Goal: Navigation & Orientation: Find specific page/section

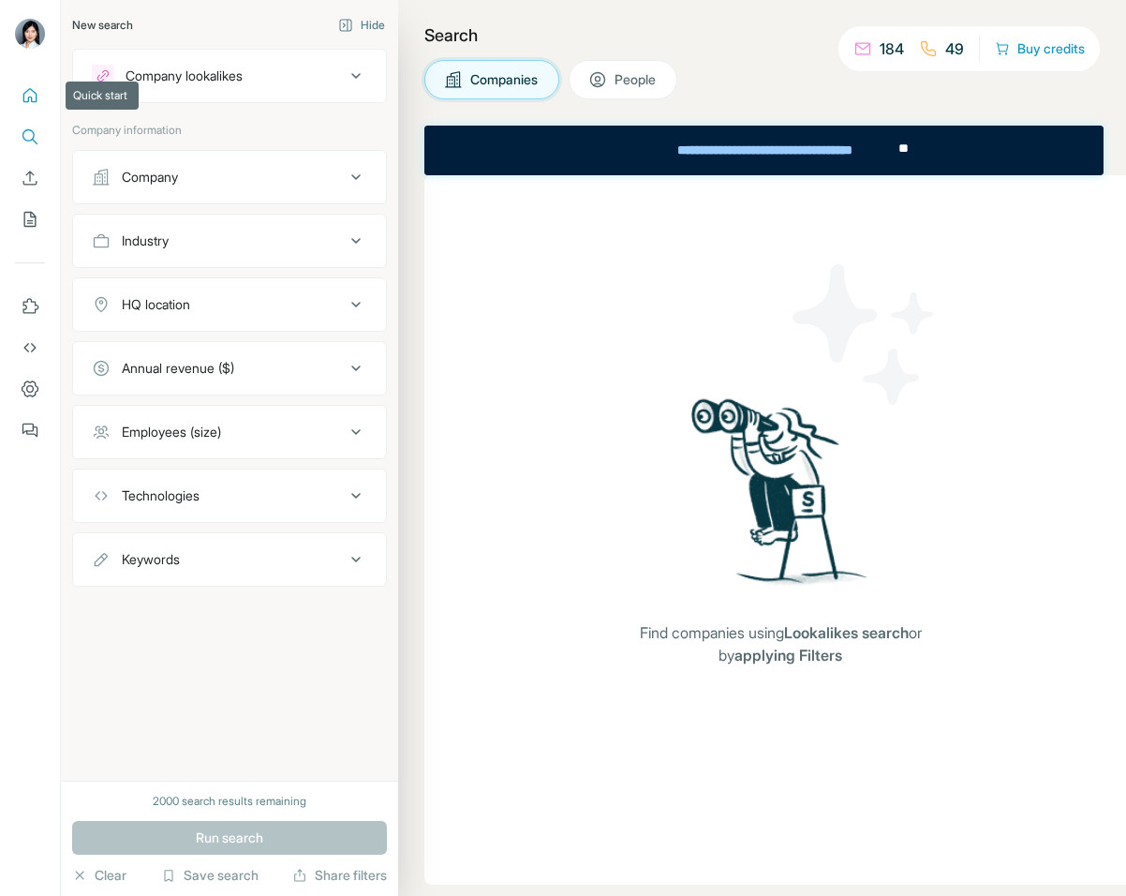
click at [23, 91] on icon "Quick start" at bounding box center [30, 95] width 19 height 19
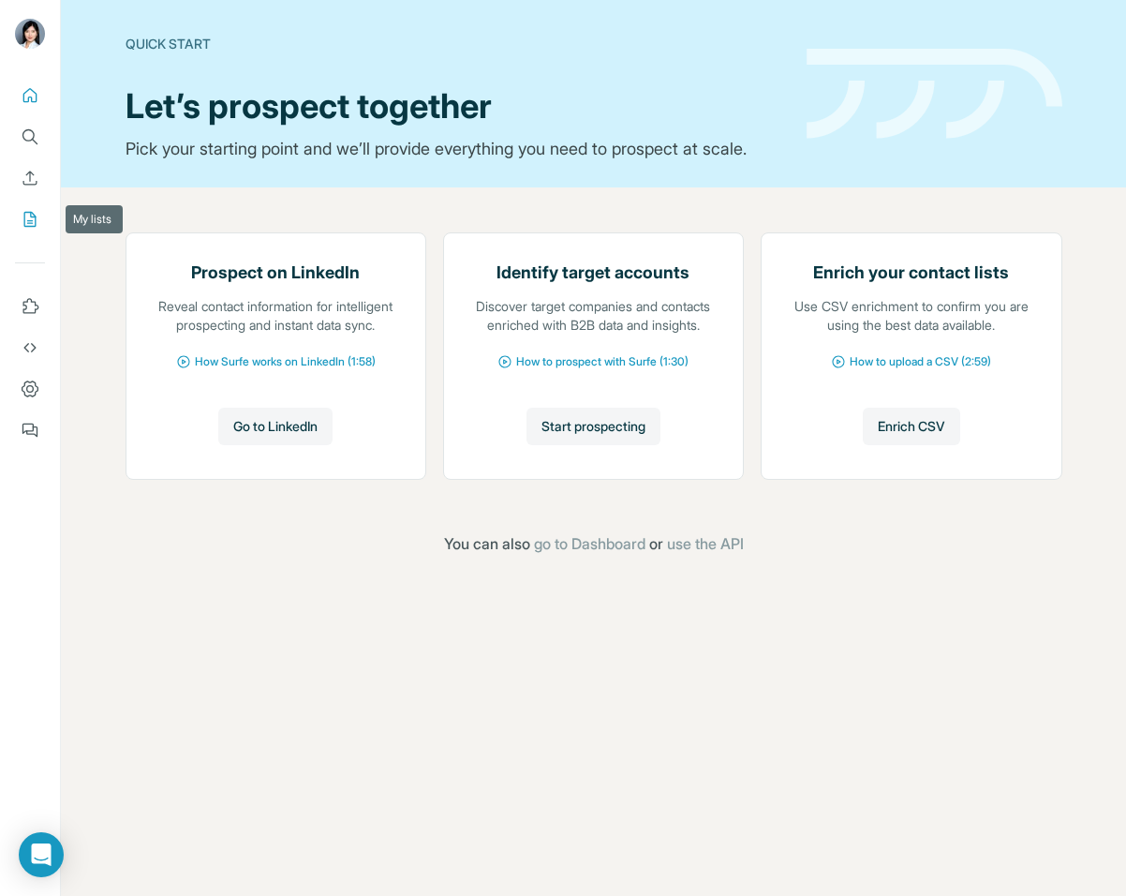
click at [28, 218] on icon "My lists" at bounding box center [30, 219] width 19 height 19
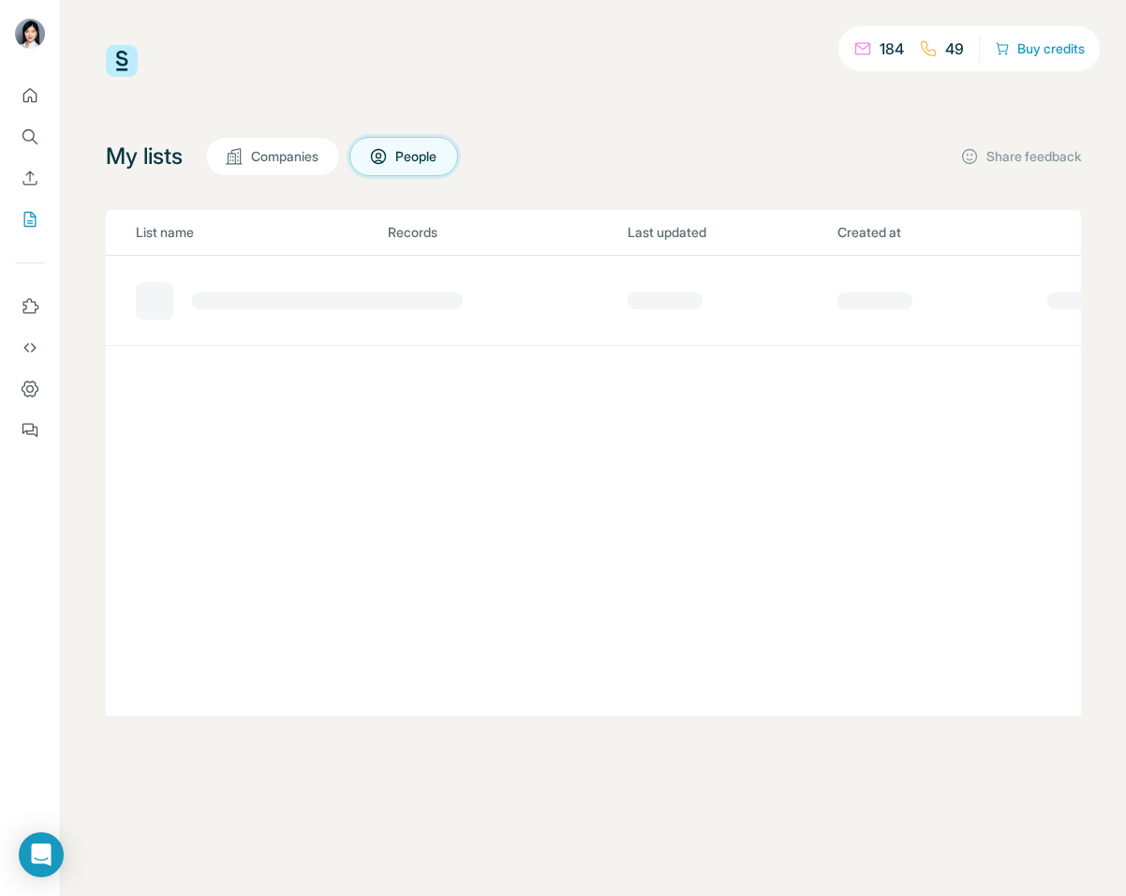
click at [277, 155] on span "Companies" at bounding box center [285, 156] width 69 height 19
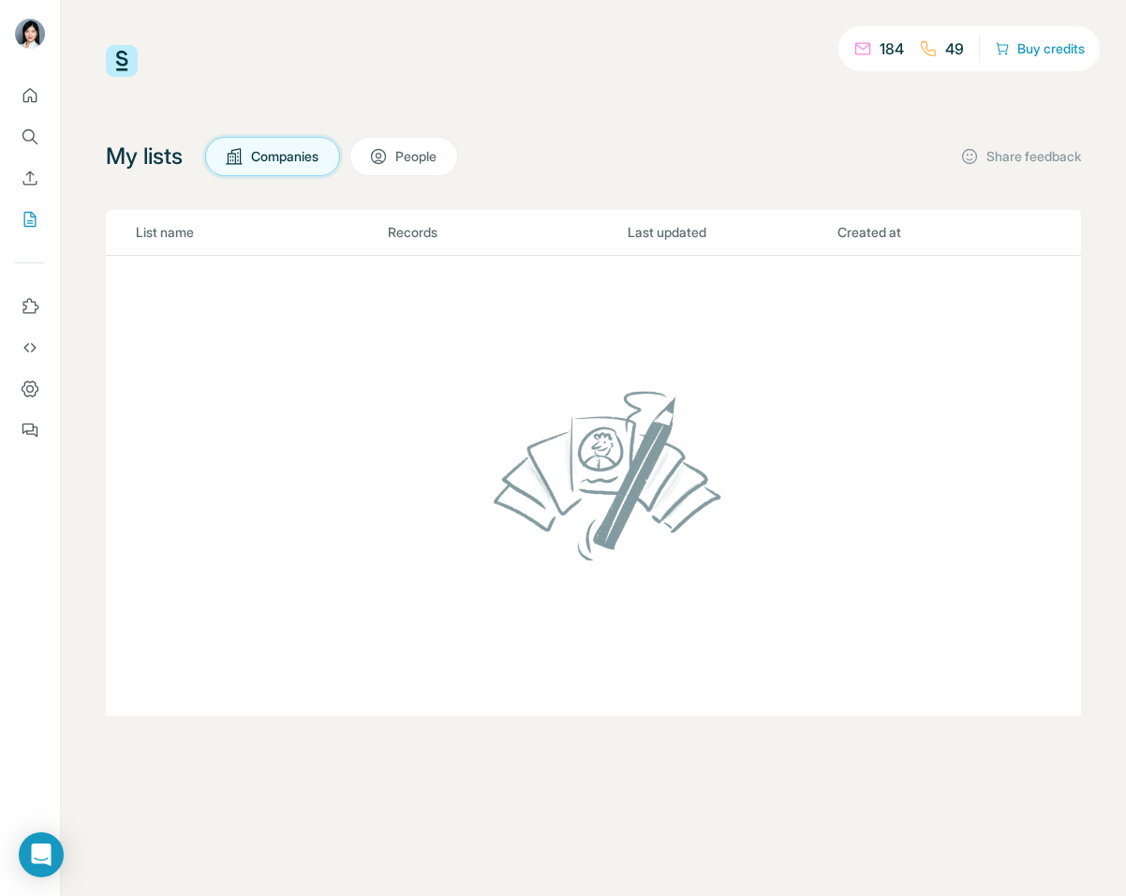
click at [880, 57] on p "184" at bounding box center [892, 48] width 24 height 22
click at [885, 49] on p "184" at bounding box center [892, 48] width 24 height 22
click at [28, 215] on icon "My lists" at bounding box center [30, 219] width 19 height 19
click at [280, 167] on button "Companies" at bounding box center [272, 156] width 135 height 39
click at [424, 147] on span "People" at bounding box center [416, 156] width 43 height 19
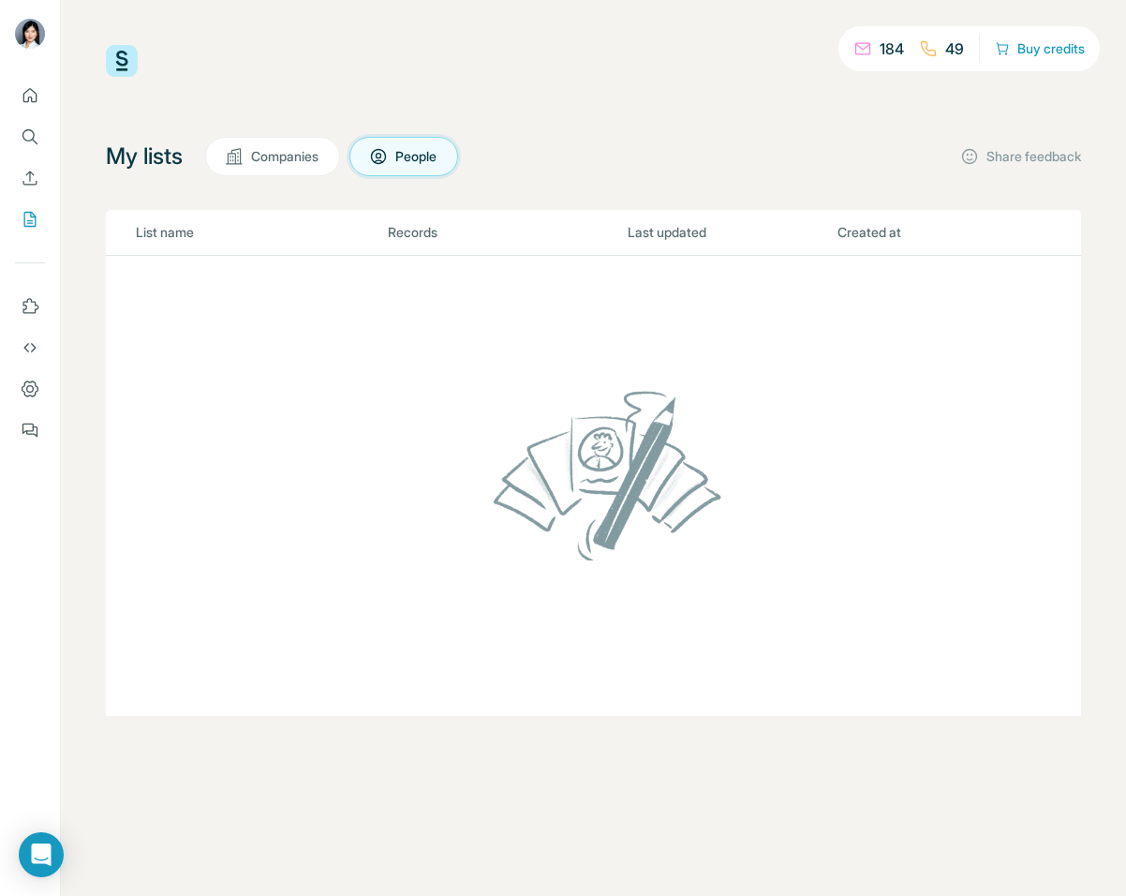
click at [439, 165] on span "People" at bounding box center [416, 156] width 43 height 19
click at [953, 50] on p "49" at bounding box center [955, 48] width 19 height 22
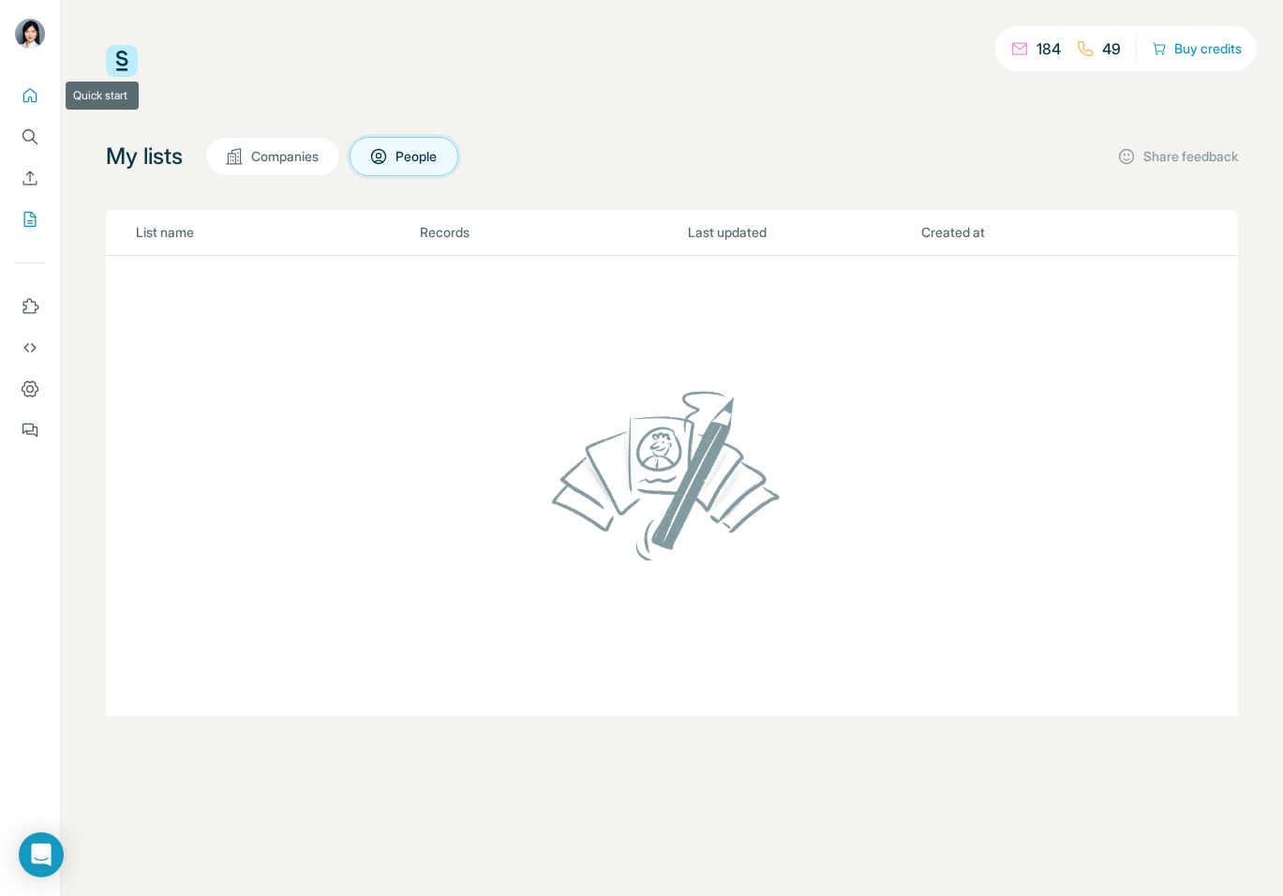
click at [30, 99] on icon "Quick start" at bounding box center [30, 95] width 19 height 19
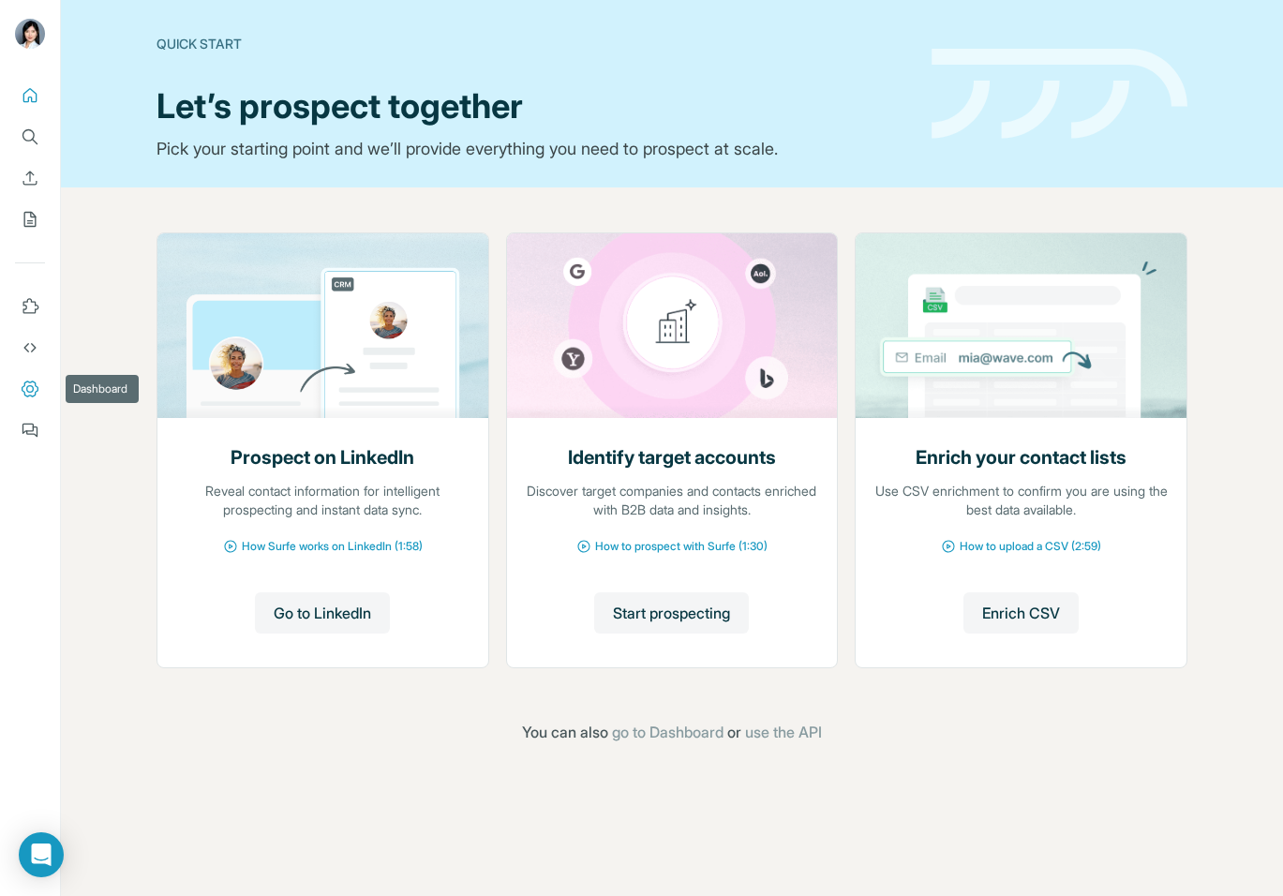
click at [26, 388] on icon "Dashboard" at bounding box center [29, 388] width 7 height 7
click at [34, 225] on icon "My lists" at bounding box center [30, 219] width 19 height 19
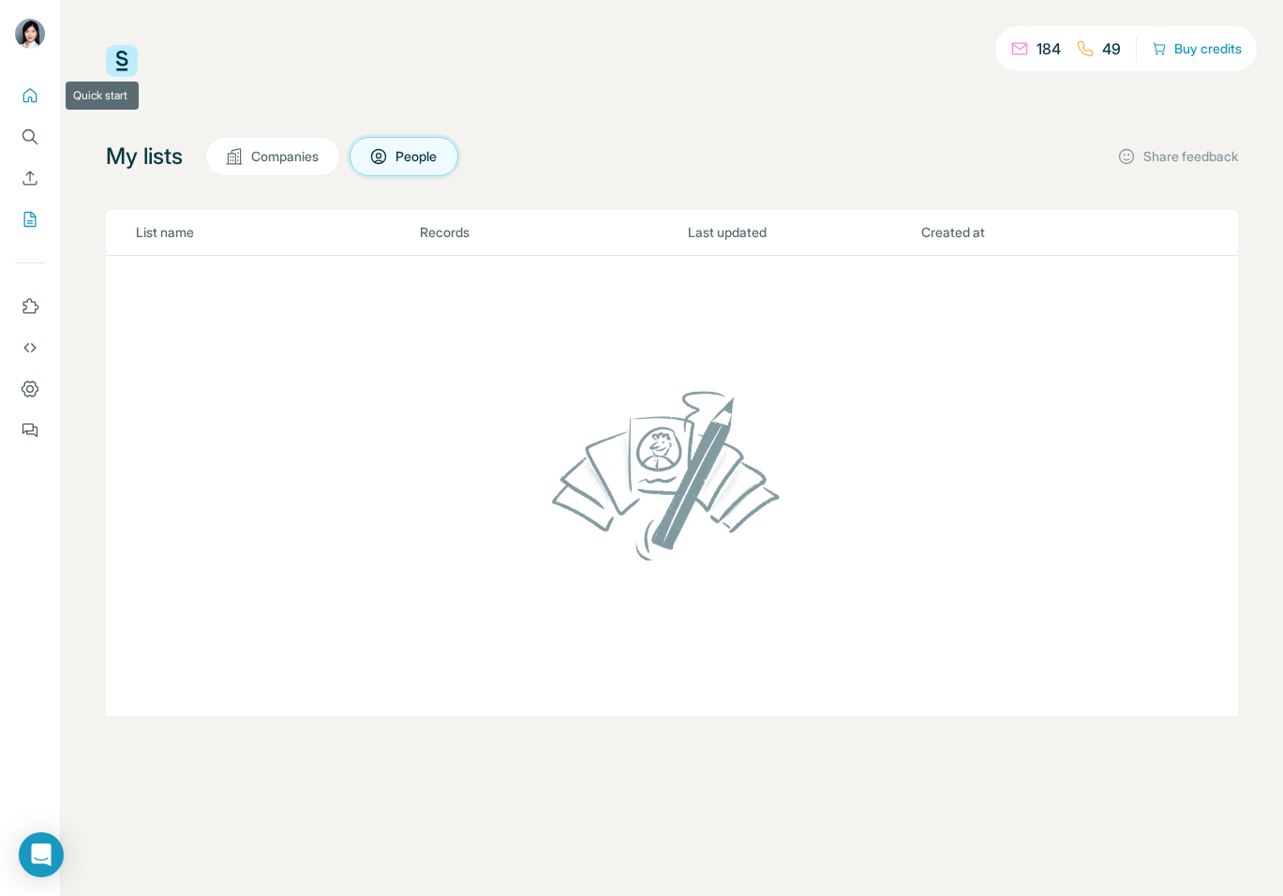
click at [30, 94] on icon "Quick start" at bounding box center [30, 95] width 19 height 19
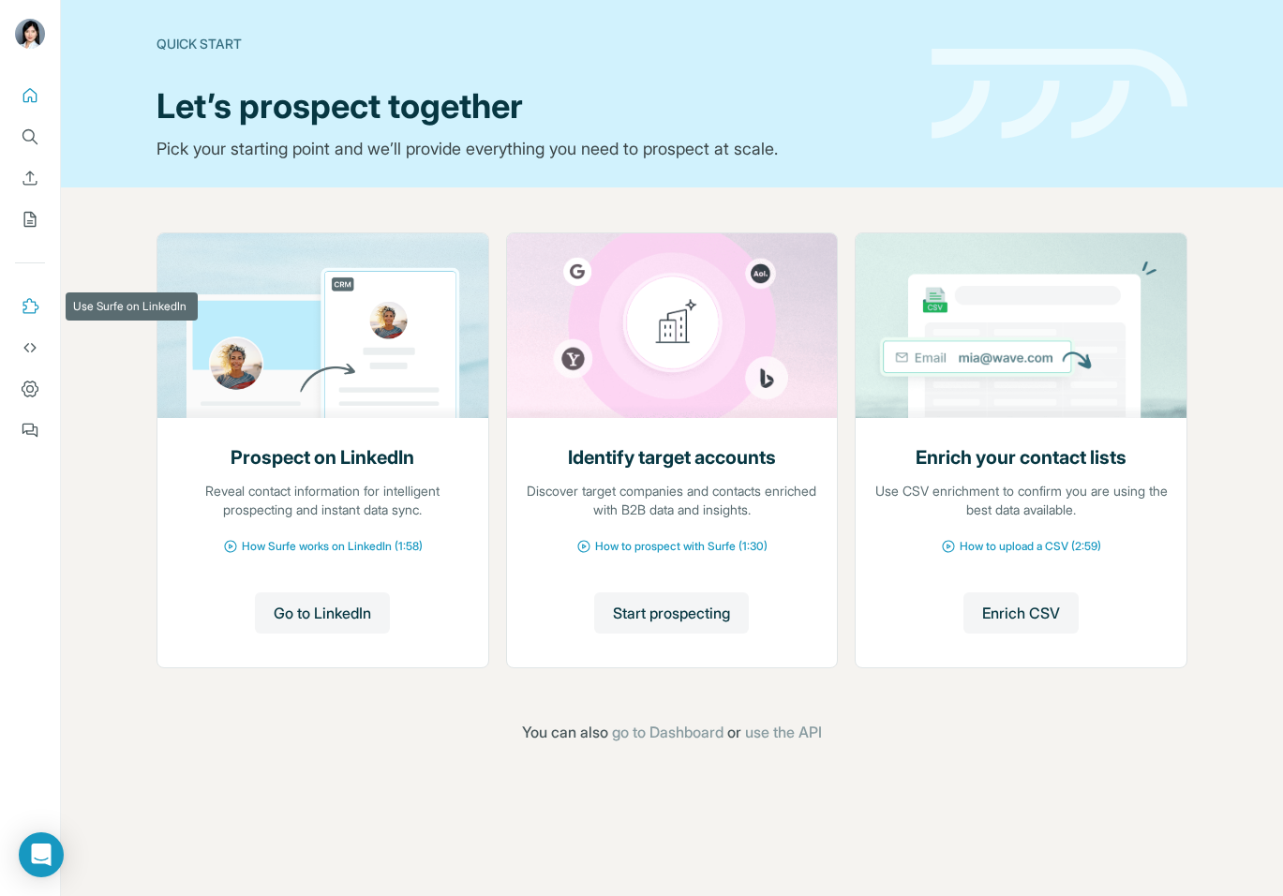
click at [35, 307] on icon "Use Surfe on LinkedIn" at bounding box center [30, 306] width 19 height 19
click at [34, 347] on icon "Use Surfe API" at bounding box center [30, 347] width 19 height 19
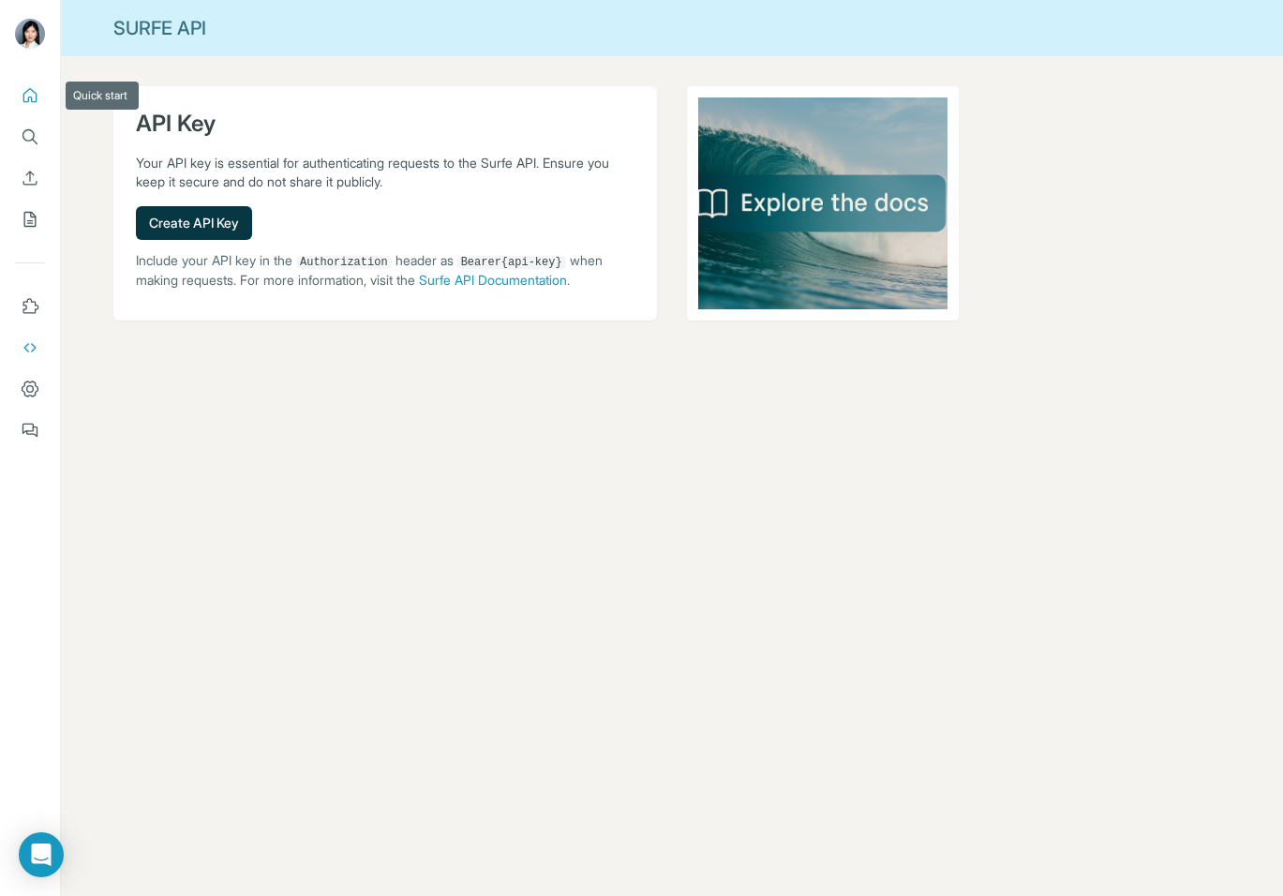
click at [30, 88] on icon "Quick start" at bounding box center [30, 95] width 14 height 14
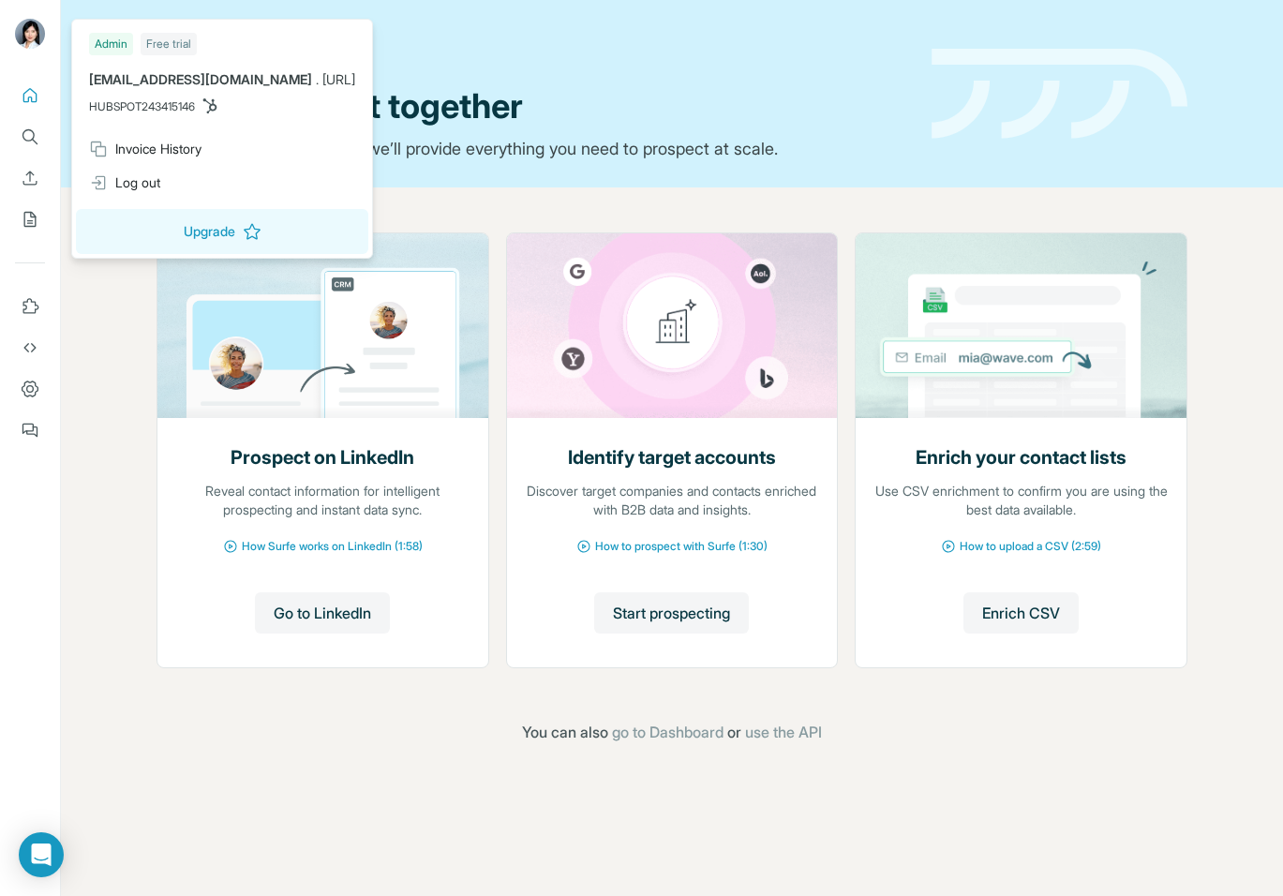
click at [31, 28] on img at bounding box center [30, 34] width 30 height 30
click at [37, 220] on icon "My lists" at bounding box center [30, 219] width 19 height 19
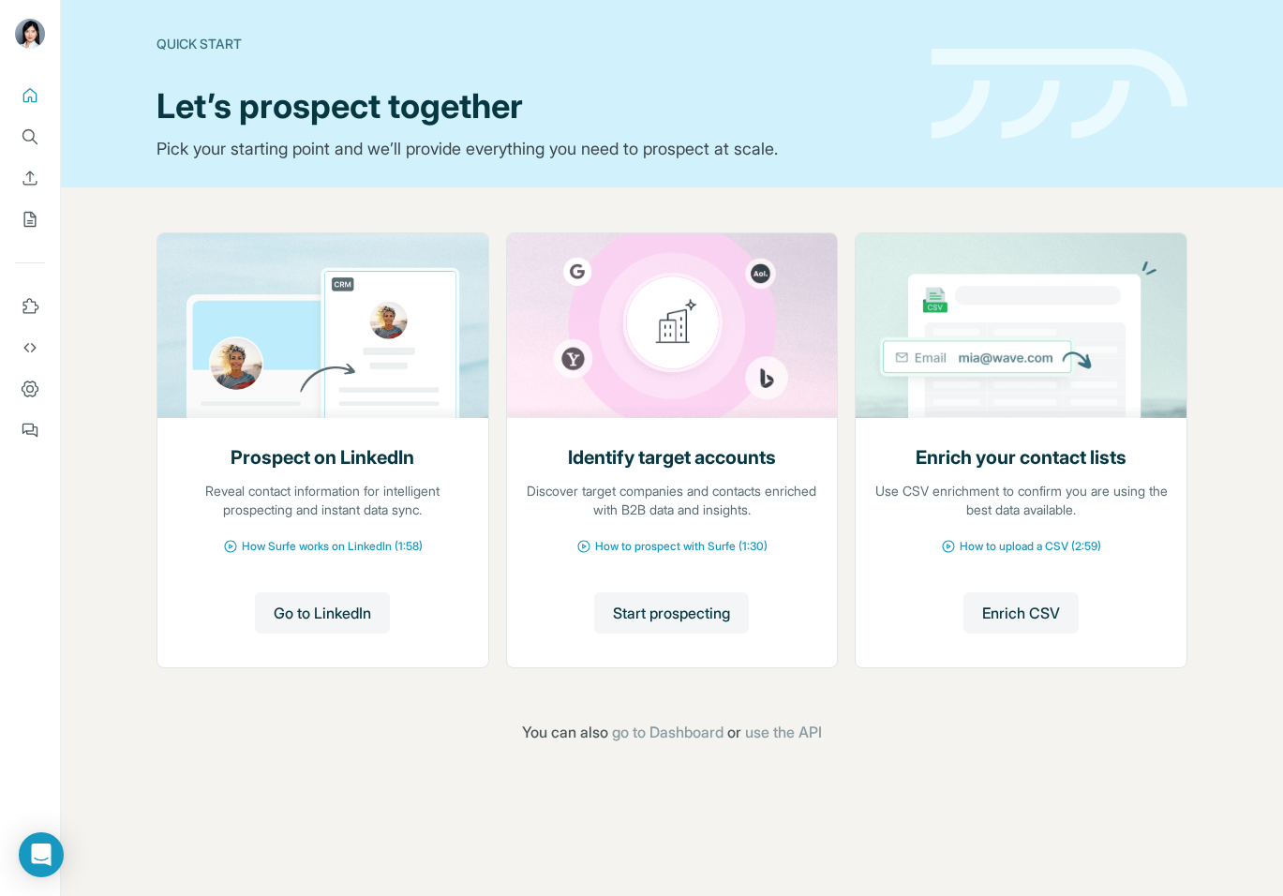
click at [182, 48] on div "Quick start" at bounding box center [532, 44] width 752 height 19
click at [189, 37] on div "Quick start" at bounding box center [532, 44] width 752 height 19
click at [33, 130] on icon "Search" at bounding box center [30, 136] width 19 height 19
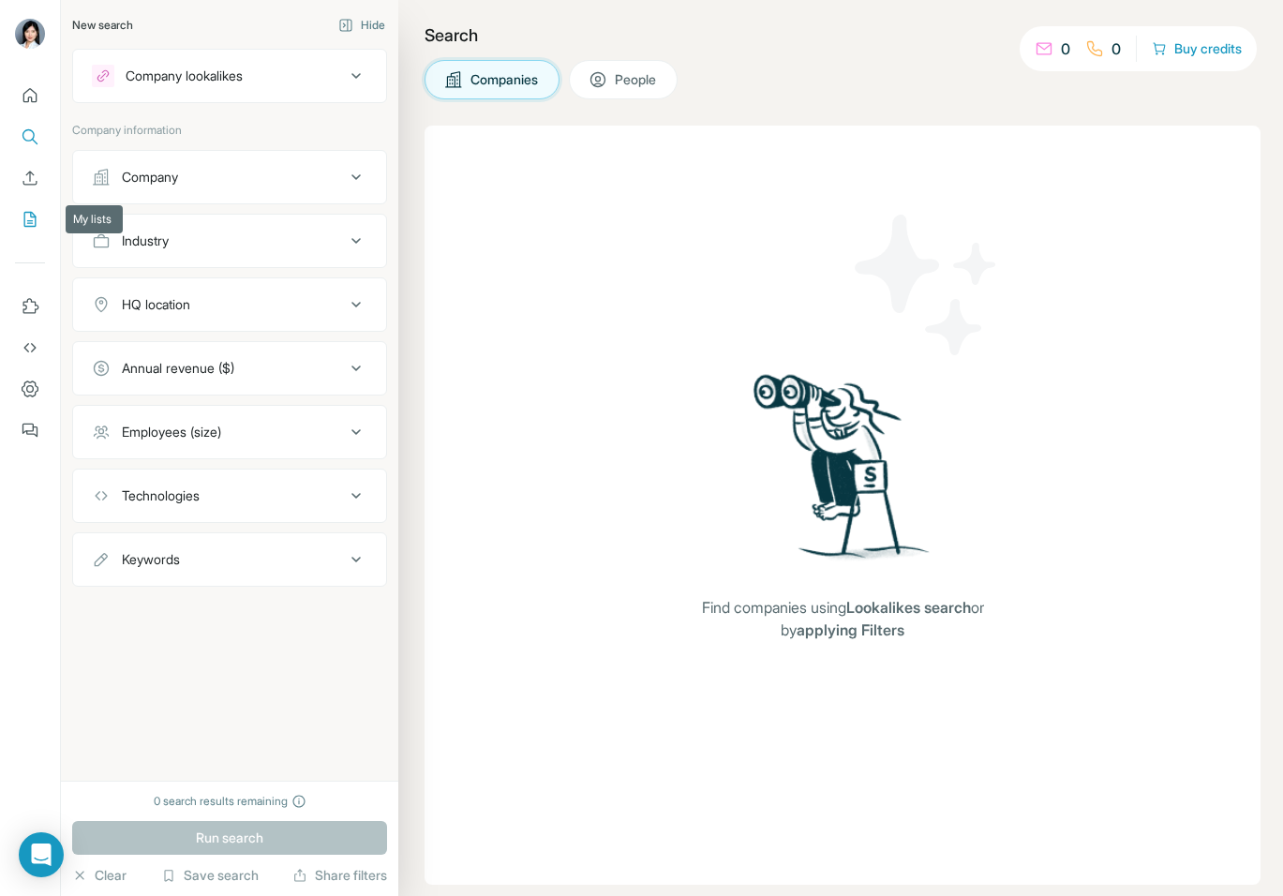
click at [28, 219] on icon "My lists" at bounding box center [30, 219] width 19 height 19
